Goal: Use online tool/utility: Utilize a website feature to perform a specific function

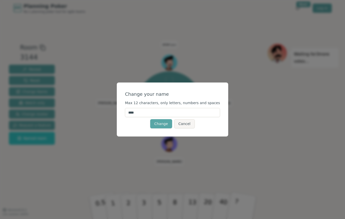
click at [150, 112] on input "****" at bounding box center [172, 112] width 95 height 9
type input "*"
type input "*****"
click at [160, 125] on button "Change" at bounding box center [161, 123] width 22 height 9
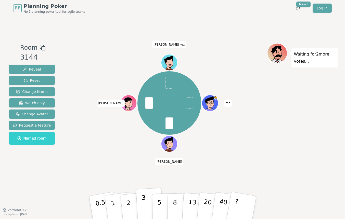
click at [146, 203] on button "3" at bounding box center [150, 208] width 28 height 40
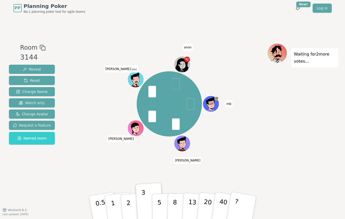
click at [135, 78] on icon at bounding box center [136, 78] width 13 height 2
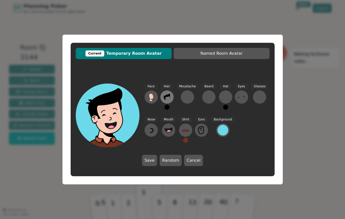
click at [170, 96] on icon at bounding box center [167, 97] width 8 height 8
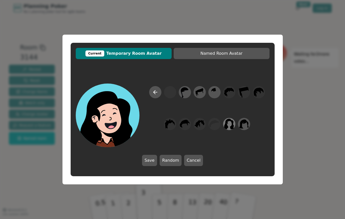
click at [229, 126] on icon at bounding box center [229, 124] width 10 height 11
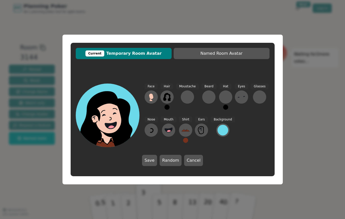
click at [167, 107] on button at bounding box center [166, 107] width 5 height 5
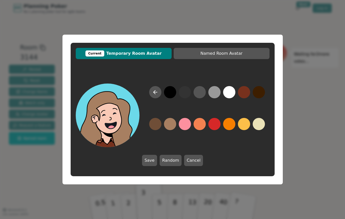
click at [169, 125] on button at bounding box center [170, 124] width 12 height 12
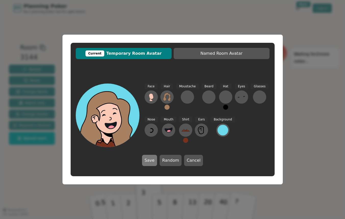
click at [151, 159] on button "Save" at bounding box center [149, 160] width 15 height 11
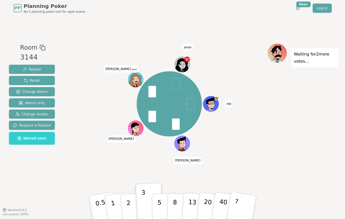
click at [136, 83] on icon at bounding box center [136, 82] width 3 height 2
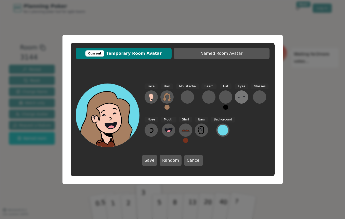
click at [241, 94] on icon at bounding box center [241, 97] width 8 height 8
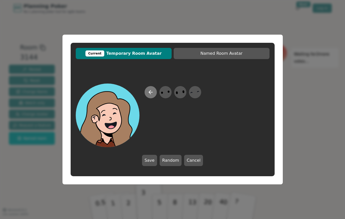
click at [151, 94] on icon at bounding box center [151, 92] width 6 height 6
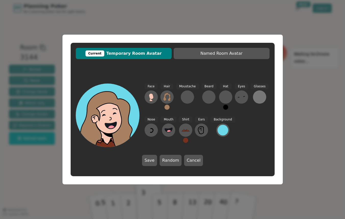
click at [261, 96] on div at bounding box center [259, 97] width 8 height 8
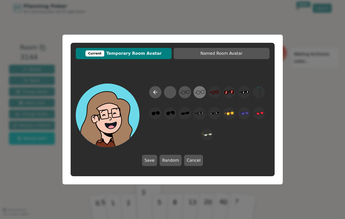
click at [198, 94] on icon at bounding box center [200, 92] width 10 height 11
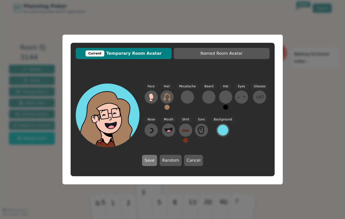
click at [151, 161] on button "Save" at bounding box center [149, 160] width 15 height 11
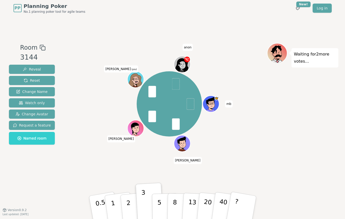
click at [143, 80] on icon at bounding box center [136, 78] width 16 height 3
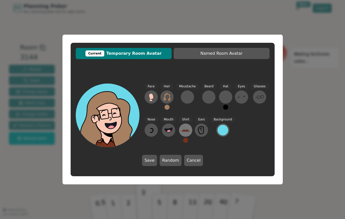
click at [183, 133] on icon at bounding box center [186, 130] width 8 height 8
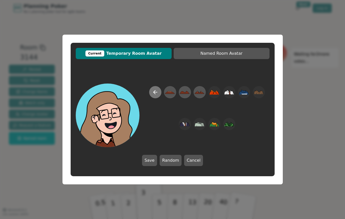
click at [154, 89] on button at bounding box center [155, 92] width 12 height 12
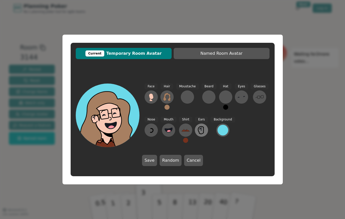
click at [203, 132] on icon at bounding box center [201, 130] width 8 height 8
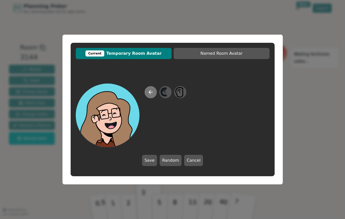
click at [152, 93] on icon at bounding box center [151, 92] width 6 height 6
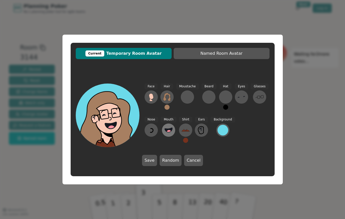
click at [168, 132] on icon at bounding box center [168, 130] width 8 height 8
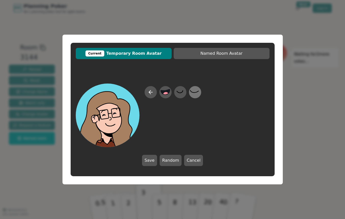
click at [195, 95] on icon at bounding box center [195, 92] width 10 height 11
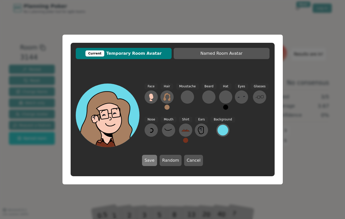
click at [152, 163] on button "Save" at bounding box center [149, 160] width 15 height 11
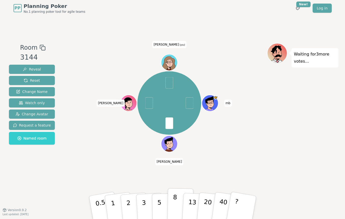
click at [172, 206] on button "8" at bounding box center [180, 207] width 26 height 39
click at [178, 203] on button "8" at bounding box center [180, 207] width 26 height 39
